Goal: Use online tool/utility

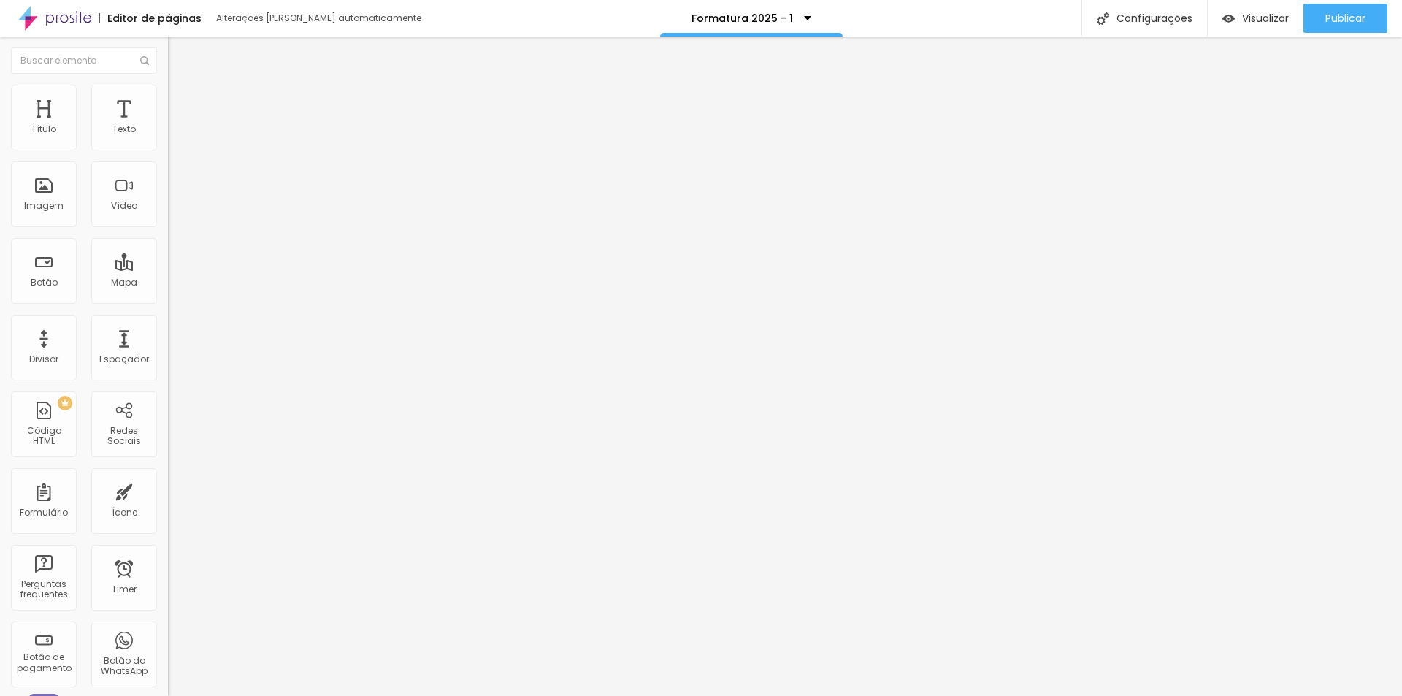
click at [174, 136] on icon "button" at bounding box center [175, 134] width 3 height 3
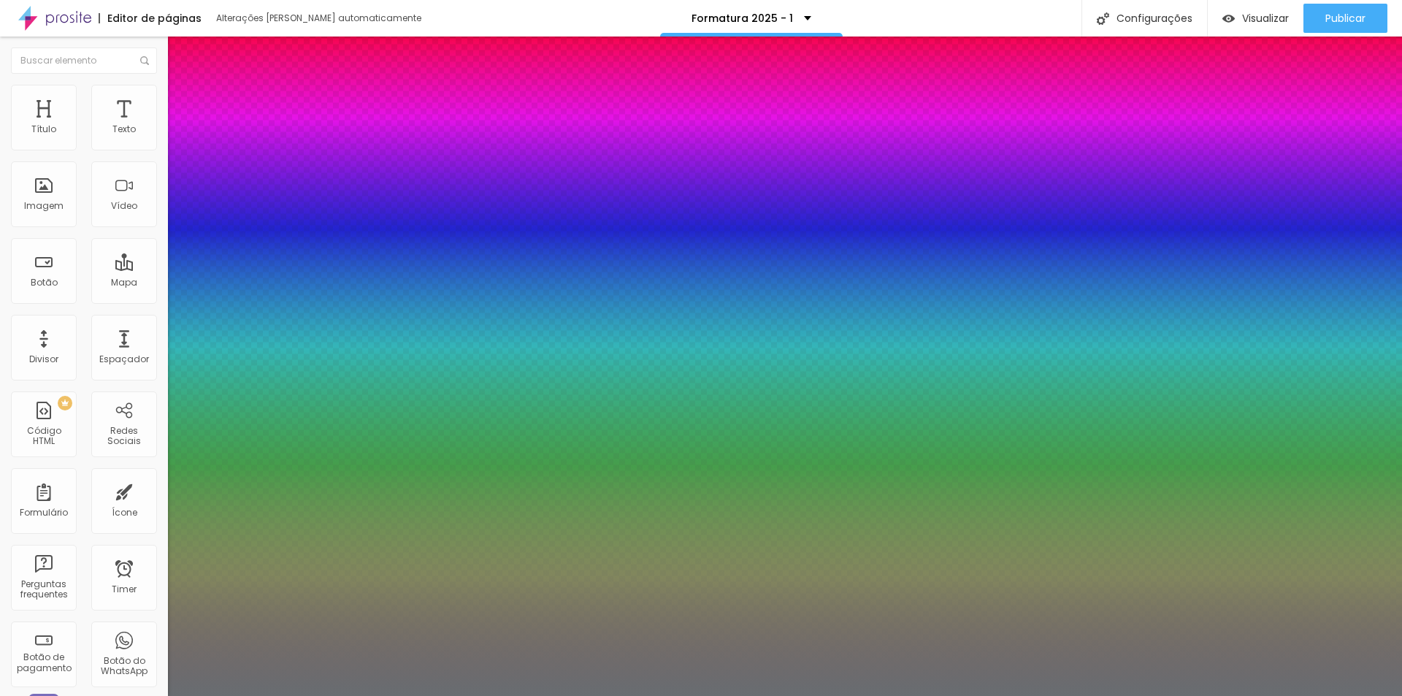
type input "1"
type input "8"
type input "1"
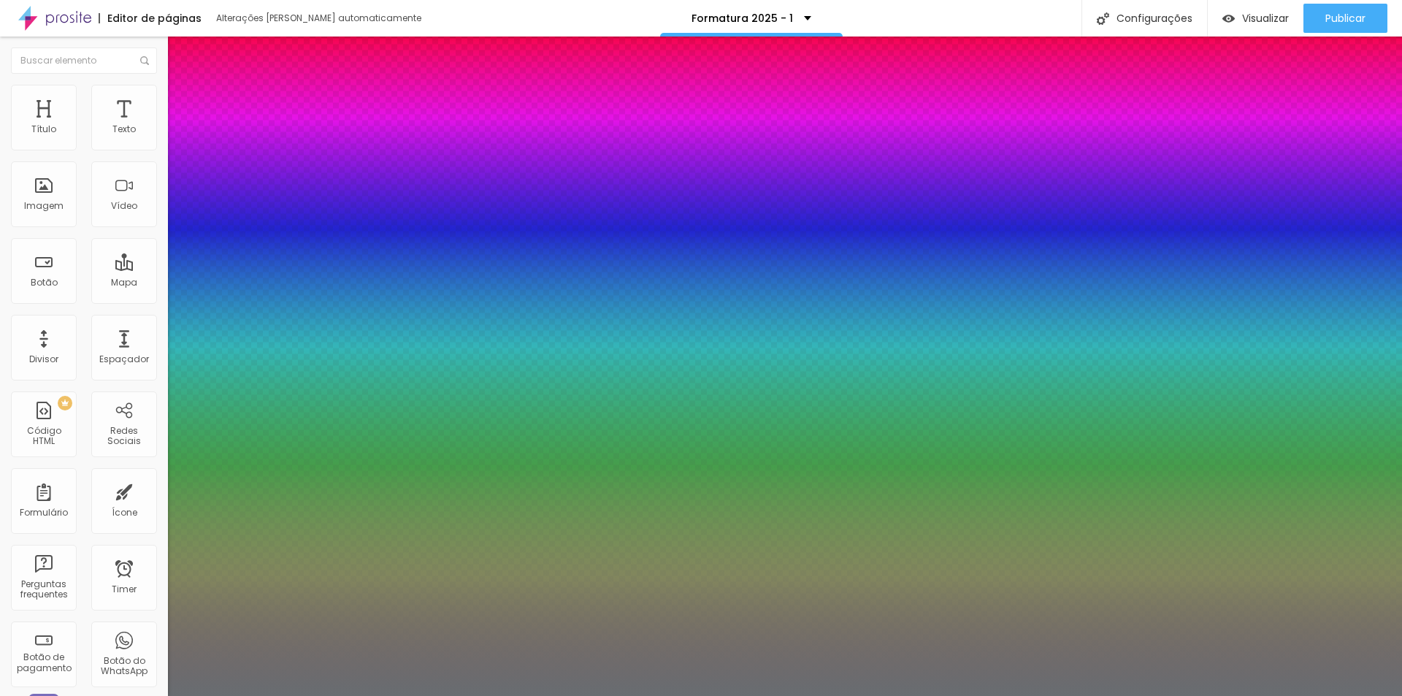
type input "15"
type input "1"
type input "15"
click at [497, 695] on div at bounding box center [701, 696] width 1402 height 0
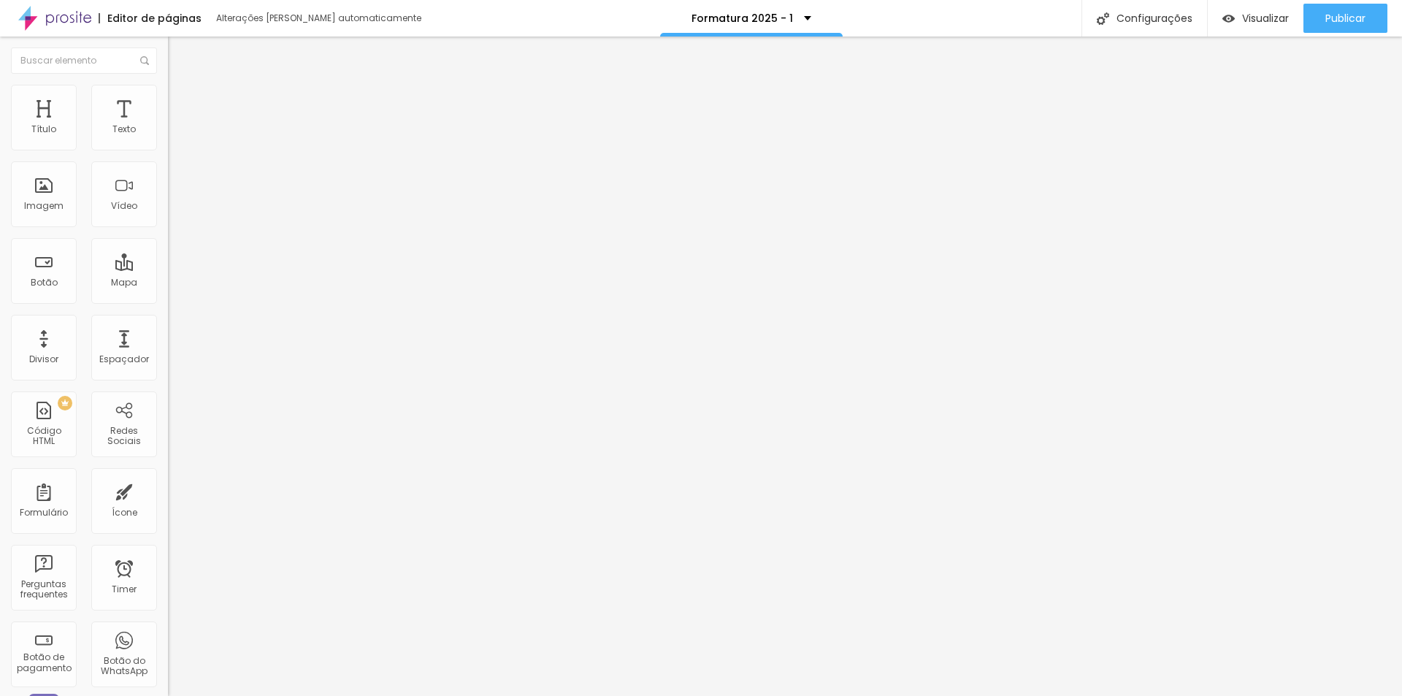
click at [174, 136] on icon "button" at bounding box center [178, 131] width 9 height 9
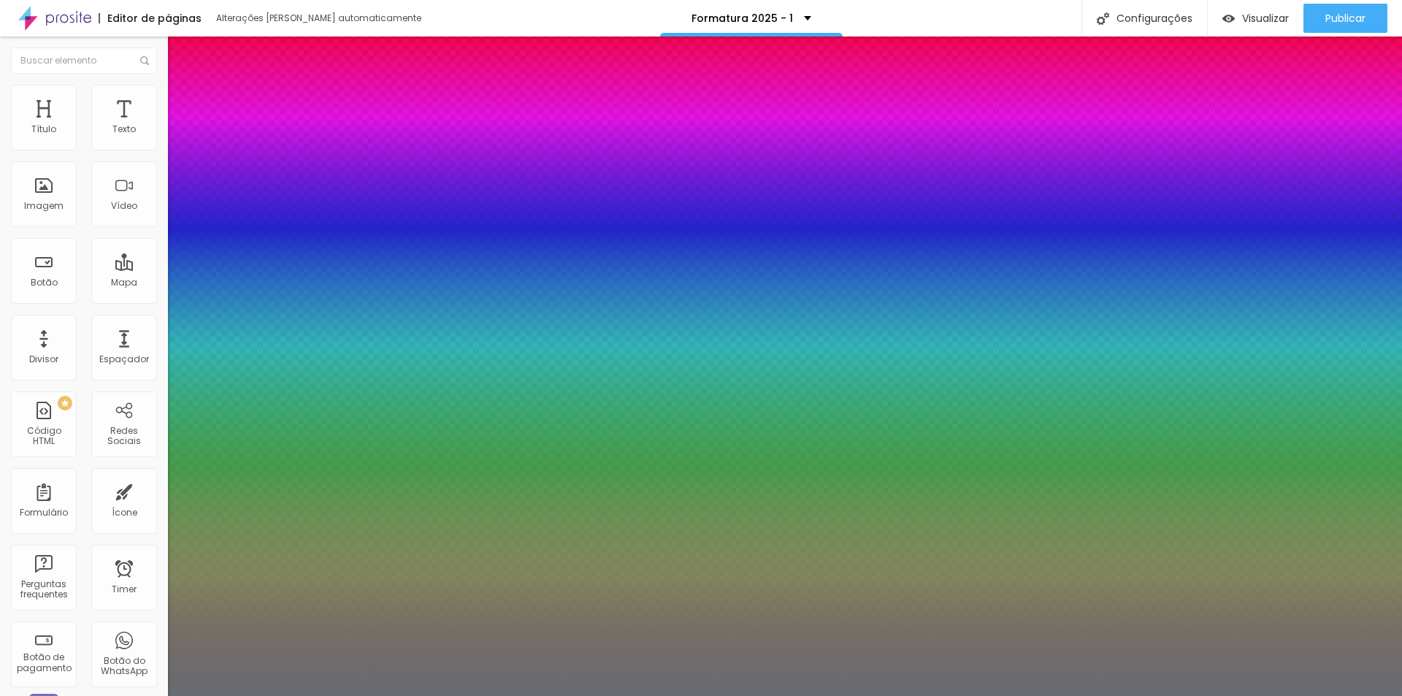
type input "1"
click at [948, 695] on div at bounding box center [701, 696] width 1402 height 0
